Goal: Information Seeking & Learning: Learn about a topic

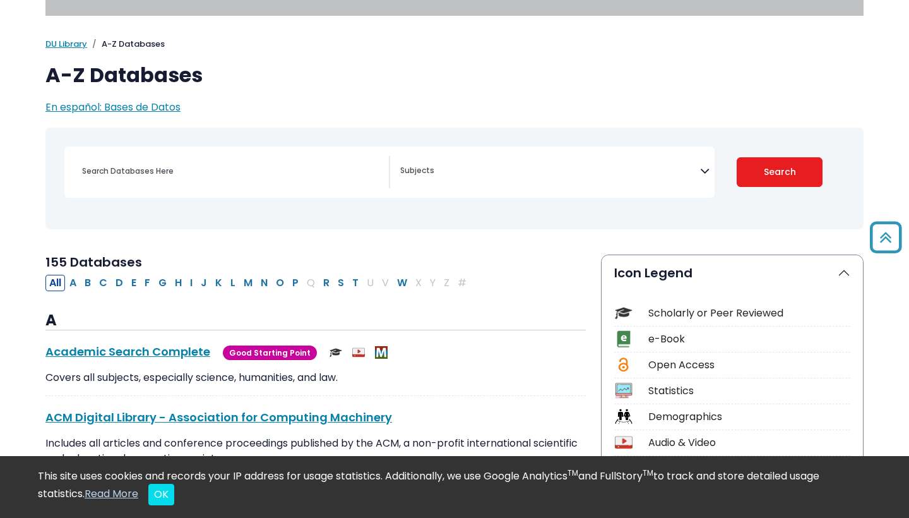
scroll to position [48, 0]
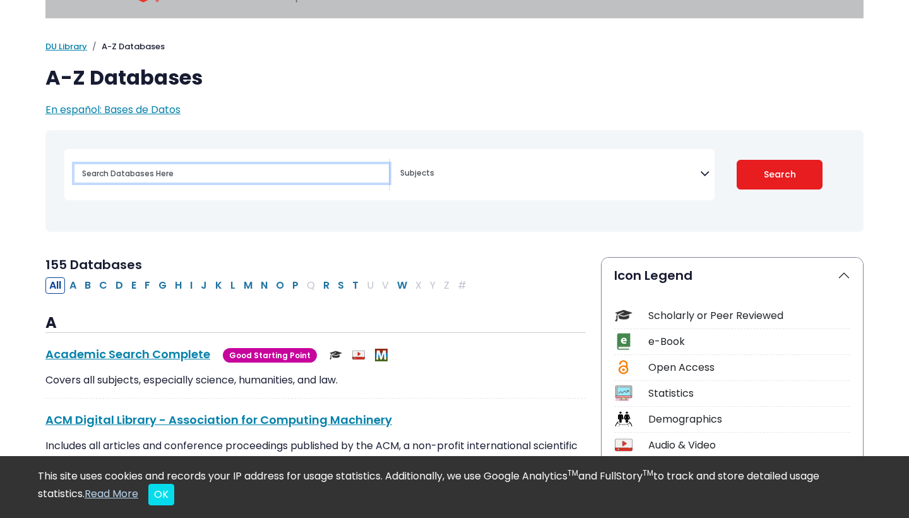
click at [194, 177] on input "Search database by title or keyword" at bounding box center [232, 173] width 314 height 18
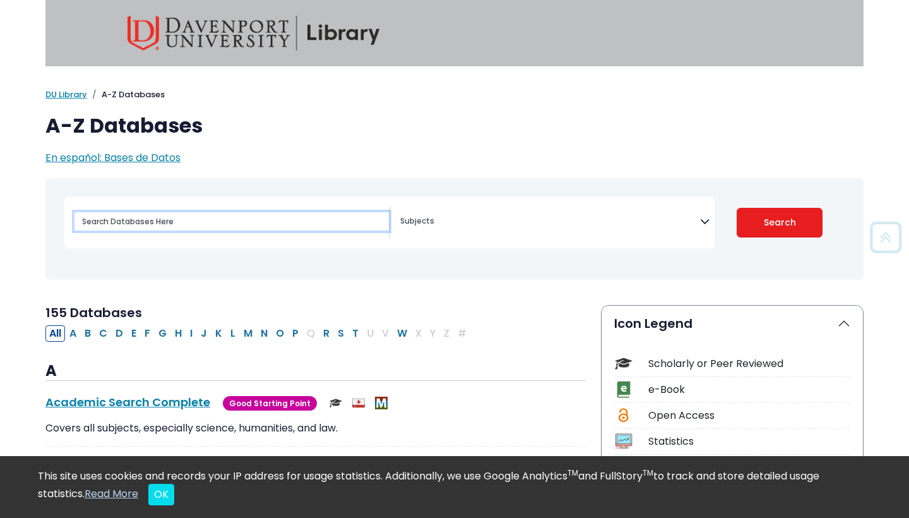
scroll to position [0, 0]
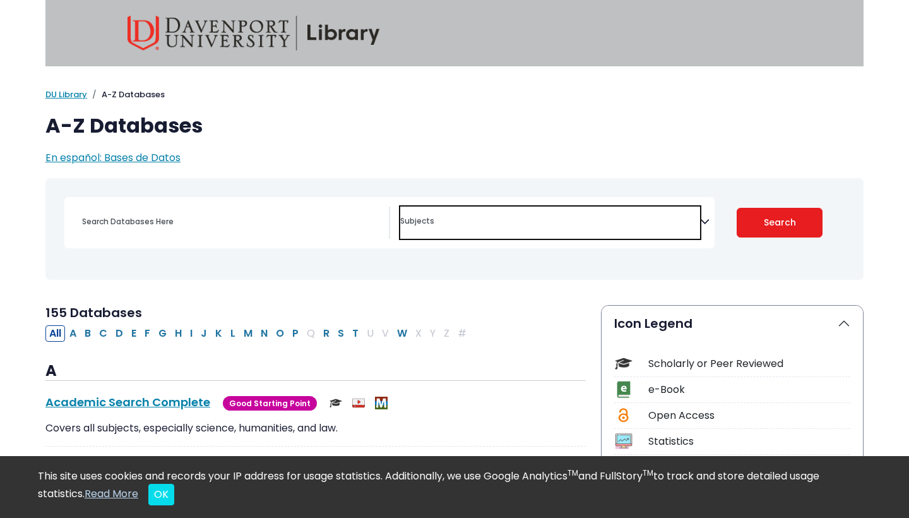
click at [426, 218] on textarea "Search" at bounding box center [550, 222] width 300 height 10
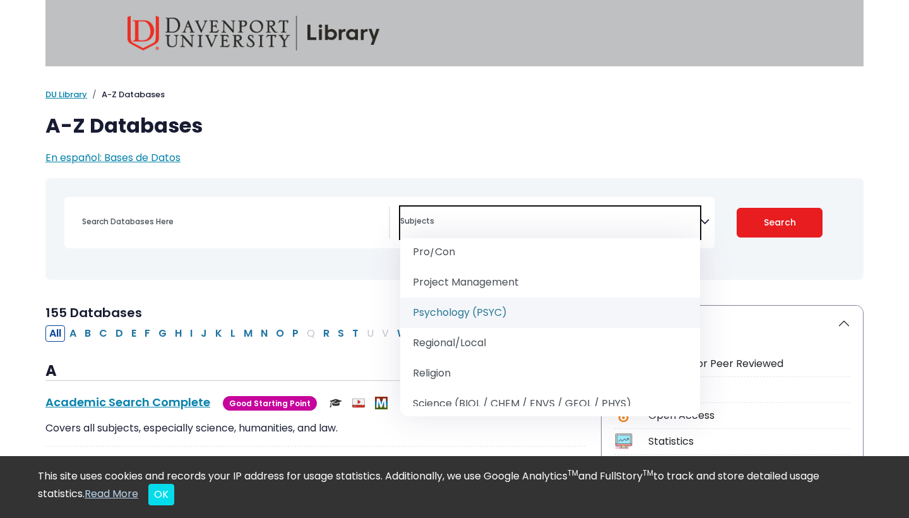
scroll to position [1422, 0]
select select "232691"
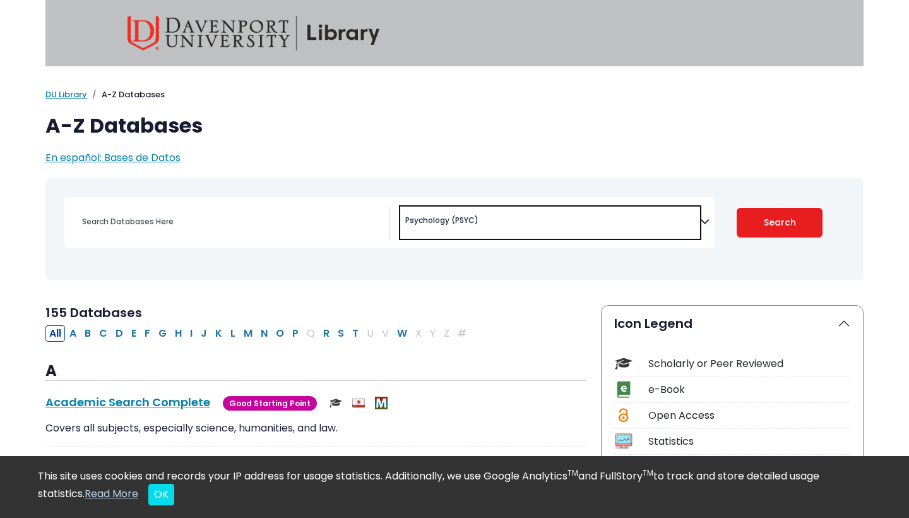
scroll to position [727, 0]
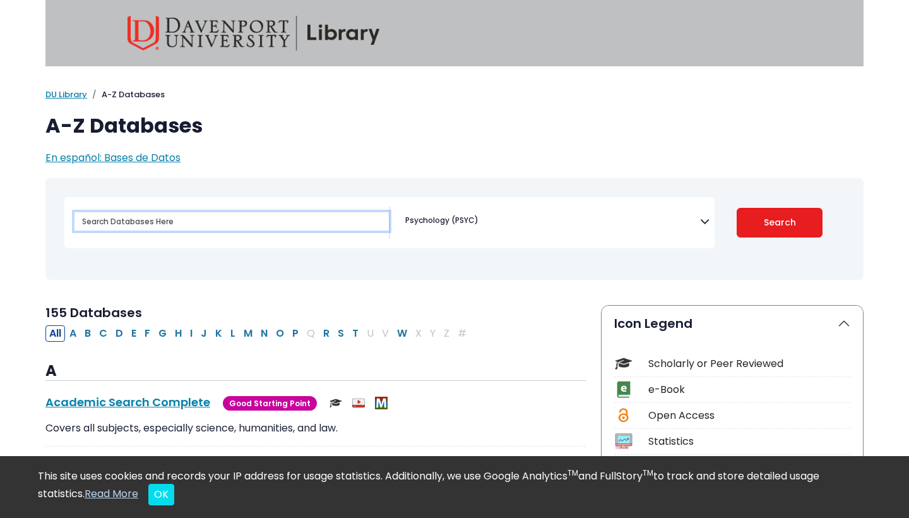
click at [237, 214] on input "Search database by title or keyword" at bounding box center [232, 221] width 314 height 18
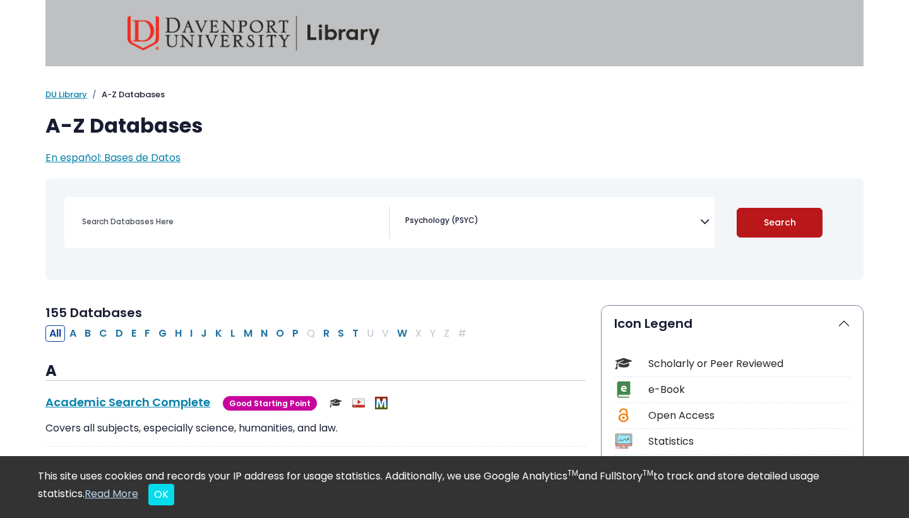
click at [800, 222] on button "Search" at bounding box center [780, 223] width 86 height 30
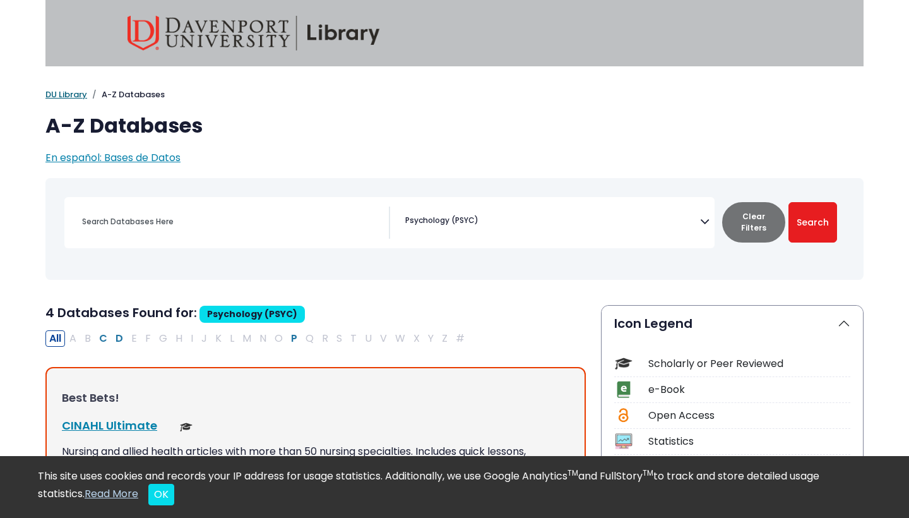
click at [73, 91] on link "DU Library" at bounding box center [66, 94] width 42 height 12
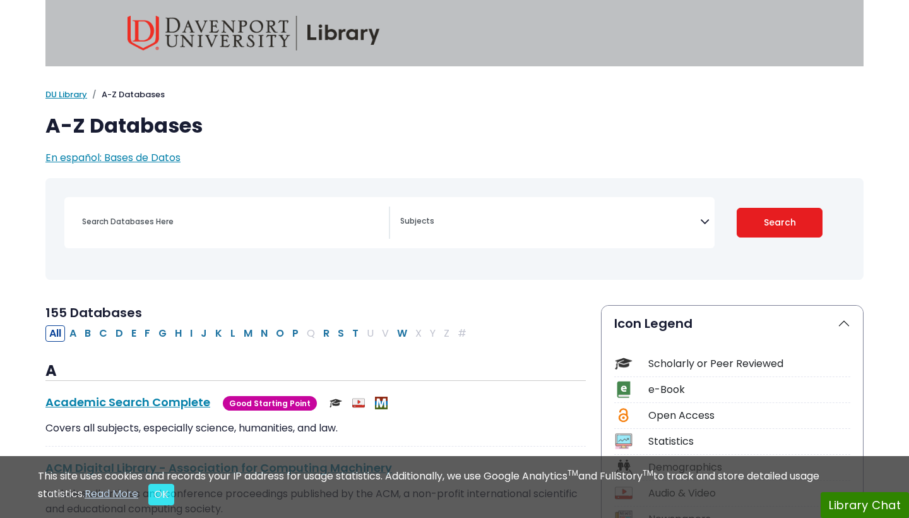
select select "Database Subject Filter"
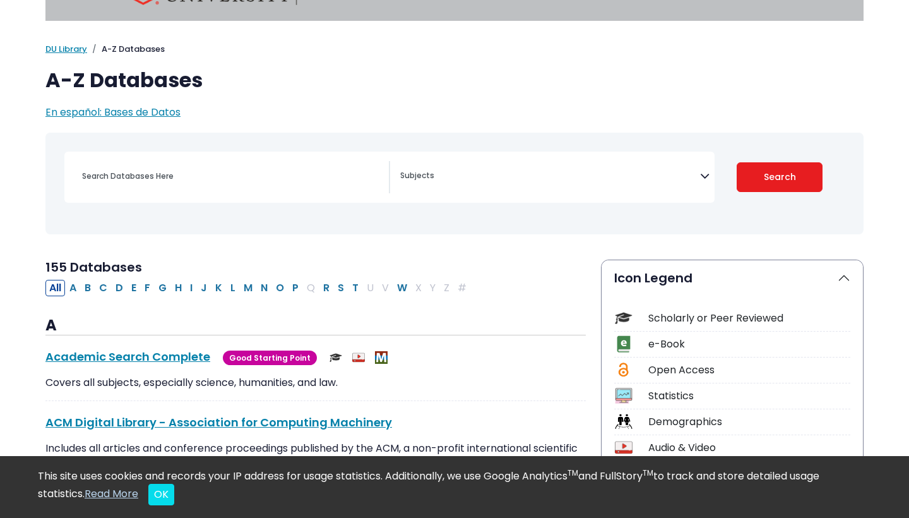
scroll to position [92, 0]
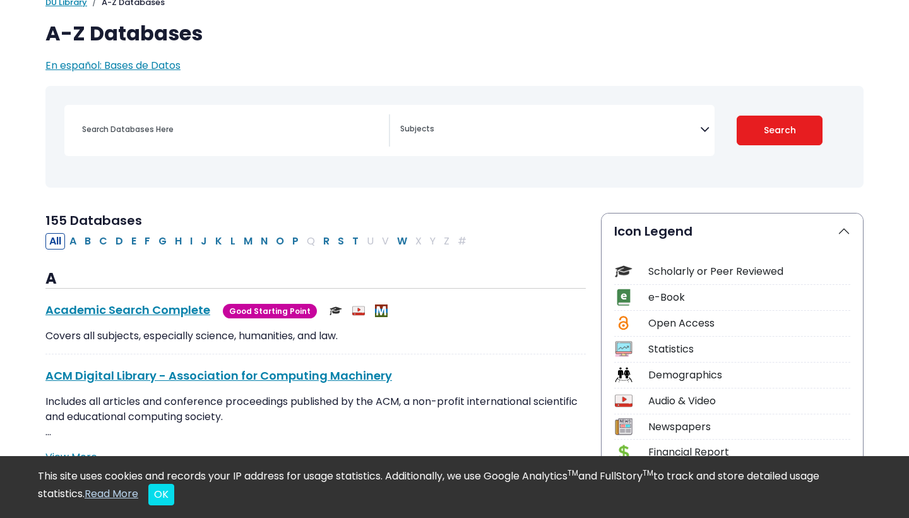
click at [662, 271] on div "Scholarly or Peer Reviewed" at bounding box center [749, 271] width 202 height 15
click at [735, 268] on div "Scholarly or Peer Reviewed" at bounding box center [749, 271] width 202 height 15
click at [770, 268] on div "Scholarly or Peer Reviewed" at bounding box center [749, 271] width 202 height 15
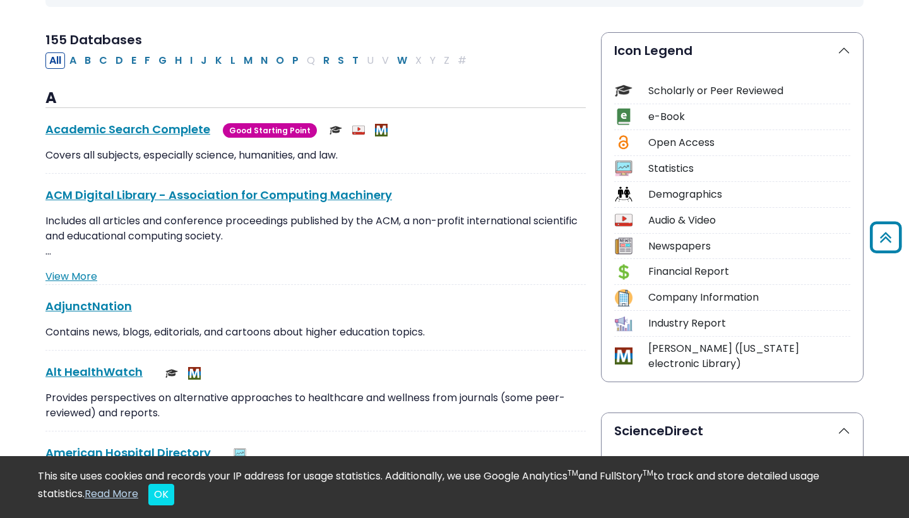
scroll to position [184, 0]
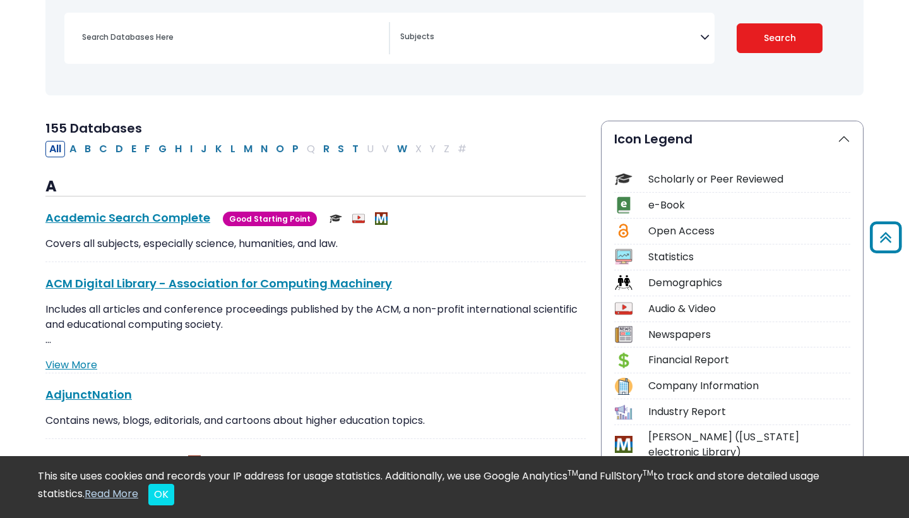
click at [439, 42] on textarea "Search" at bounding box center [550, 38] width 300 height 10
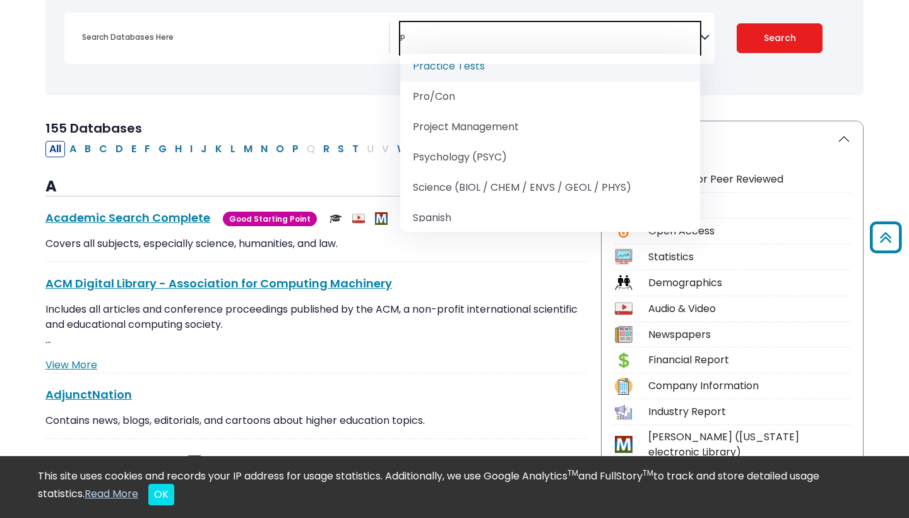
scroll to position [407, 0]
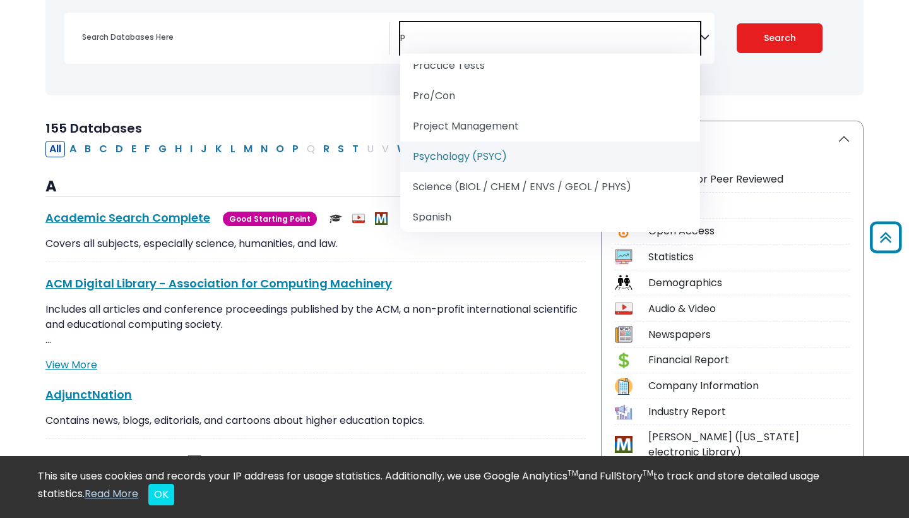
type textarea "p"
select select "232691"
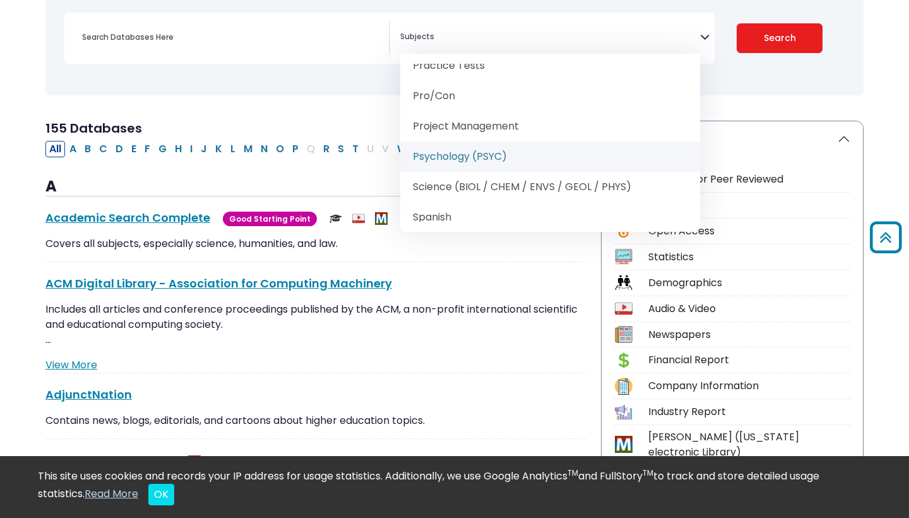
scroll to position [727, 0]
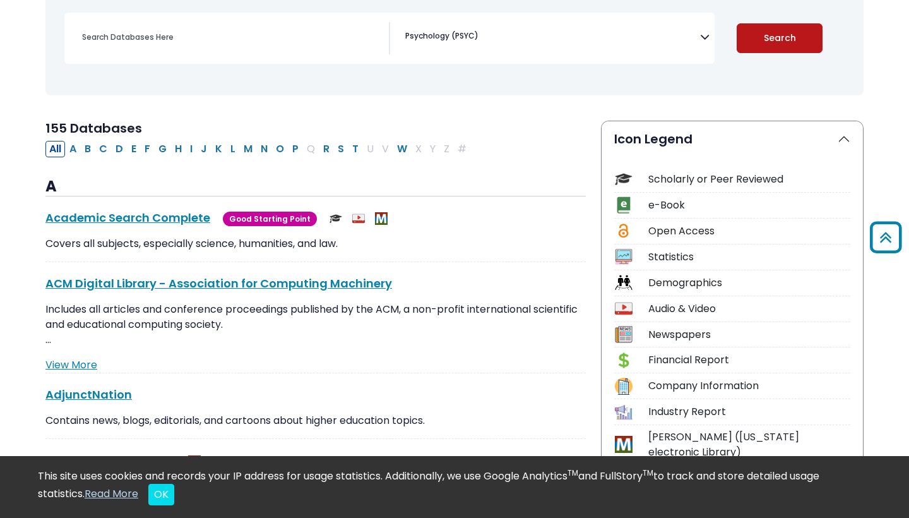
click at [746, 41] on button "Search" at bounding box center [780, 38] width 86 height 30
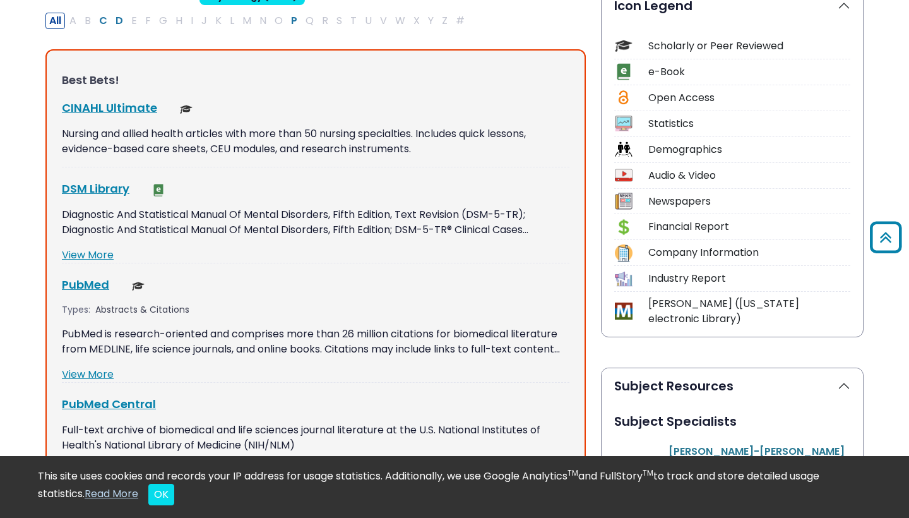
scroll to position [319, 0]
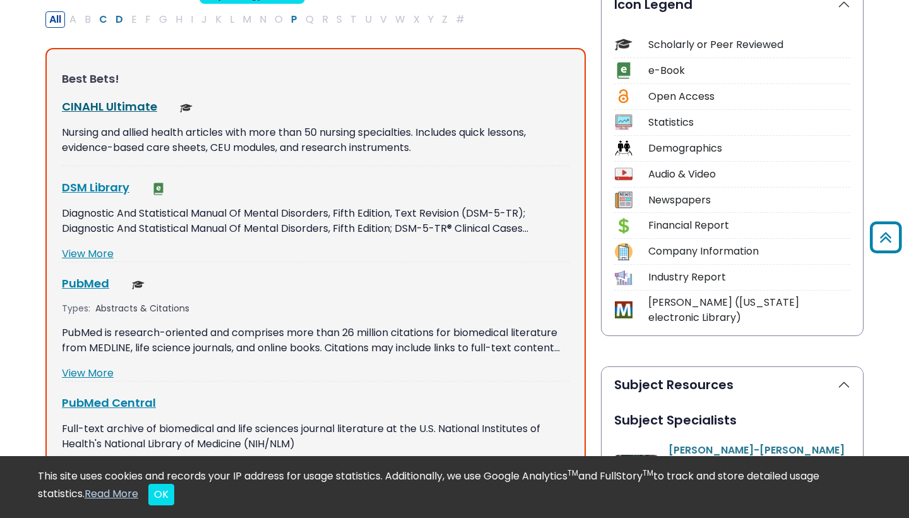
click at [92, 103] on link "CINAHL Ultimate This link opens in a new window" at bounding box center [109, 106] width 95 height 16
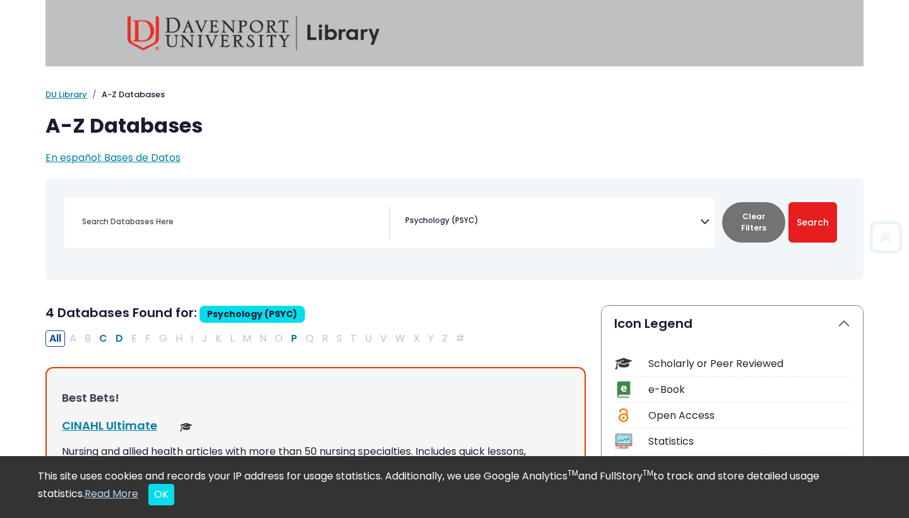
scroll to position [0, 0]
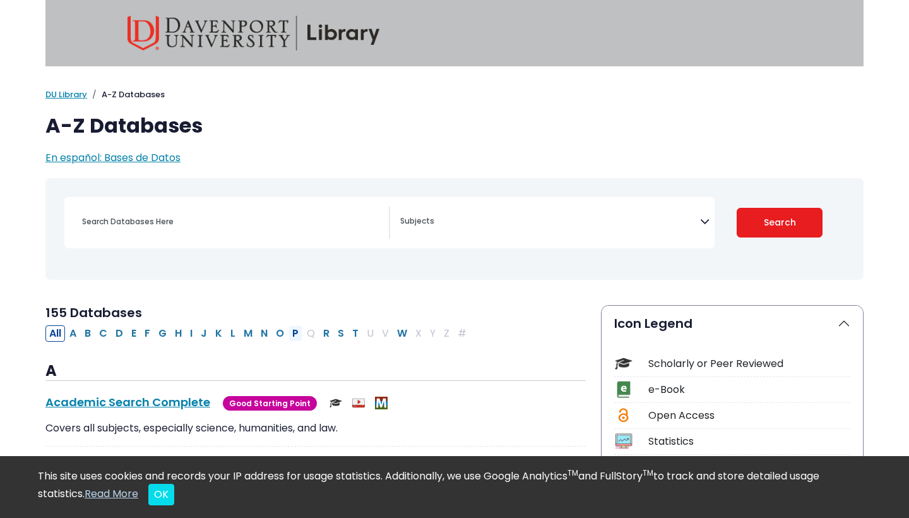
click at [293, 331] on button "P" at bounding box center [296, 333] width 14 height 16
select select "Database Subject Filter"
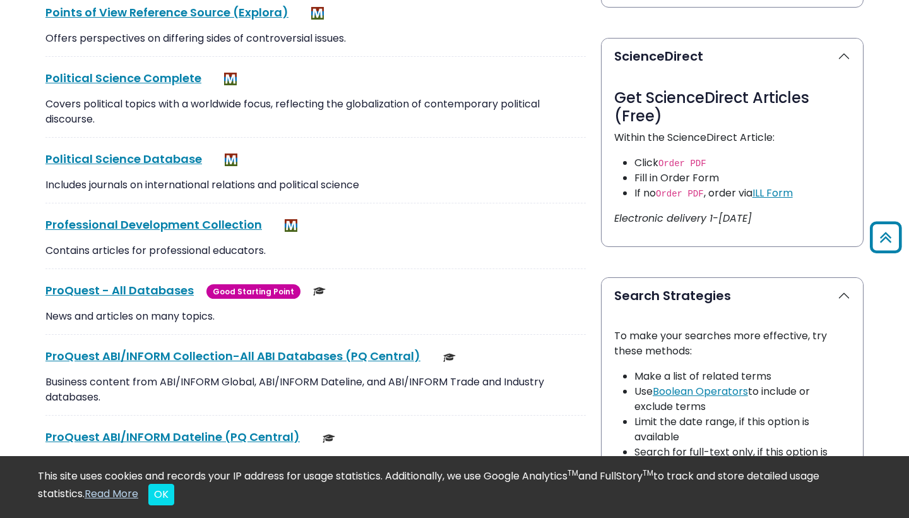
scroll to position [647, 0]
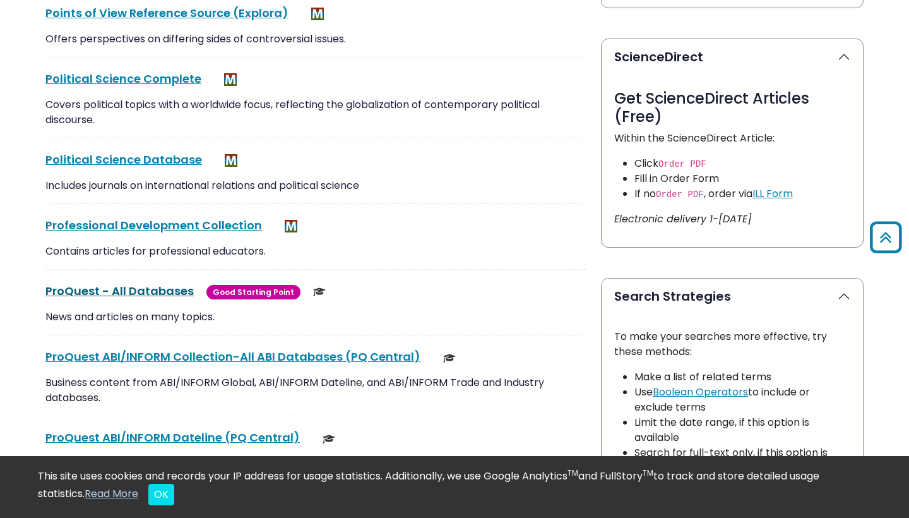
click at [76, 291] on link "ProQuest - All Databases This link opens in a new window" at bounding box center [119, 291] width 148 height 16
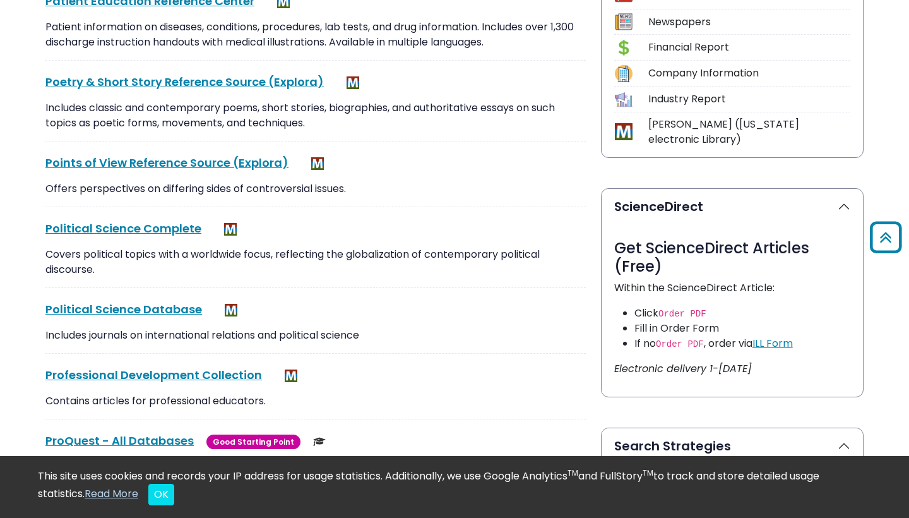
scroll to position [52, 0]
